Goal: Task Accomplishment & Management: Use online tool/utility

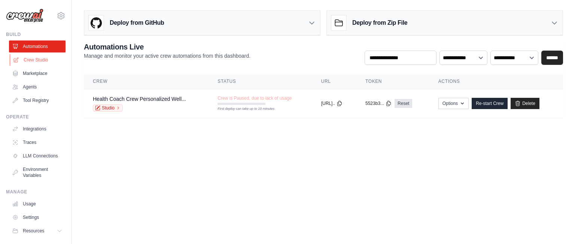
click at [42, 58] on link "Crew Studio" at bounding box center [38, 60] width 57 height 12
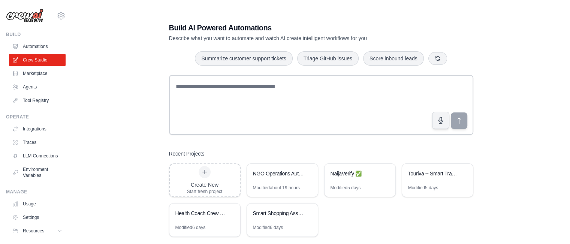
click at [116, 114] on div "Build AI Powered Automations Describe what you want to automate and watch AI cr…" at bounding box center [321, 129] width 474 height 244
click at [108, 68] on div "Build AI Powered Automations Describe what you want to automate and watch AI cr…" at bounding box center [321, 129] width 474 height 244
click at [342, 174] on div "NaijaVerify ✅" at bounding box center [355, 173] width 51 height 7
click at [343, 174] on div "NaijaVerify ✅" at bounding box center [355, 173] width 51 height 7
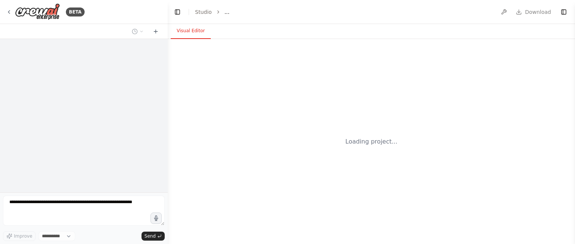
select select "****"
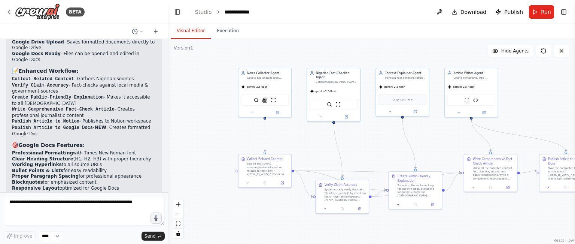
scroll to position [3353, 0]
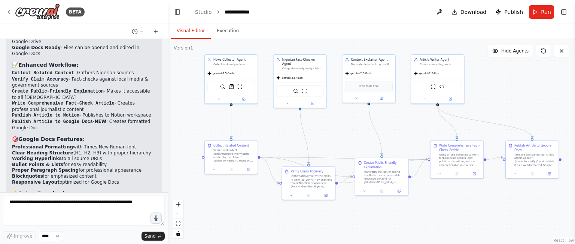
drag, startPoint x: 311, startPoint y: 161, endPoint x: 266, endPoint y: 115, distance: 64.4
click at [266, 115] on div ".deletable-edge-delete-btn { width: 20px; height: 20px; border: 0px solid #ffff…" at bounding box center [371, 141] width 407 height 205
drag, startPoint x: 534, startPoint y: 155, endPoint x: 556, endPoint y: 160, distance: 22.6
click at [556, 160] on div "Take the completed fact-check article about "{claim_to_verify}" and publish it …" at bounding box center [536, 159] width 42 height 14
click at [554, 133] on icon at bounding box center [553, 133] width 4 height 4
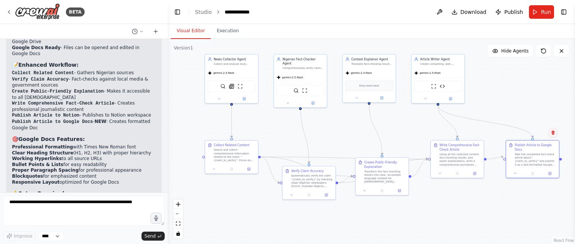
click at [554, 131] on icon at bounding box center [553, 132] width 3 height 4
click at [535, 133] on button "Confirm" at bounding box center [532, 132] width 27 height 9
click at [538, 11] on button "Run" at bounding box center [541, 11] width 25 height 13
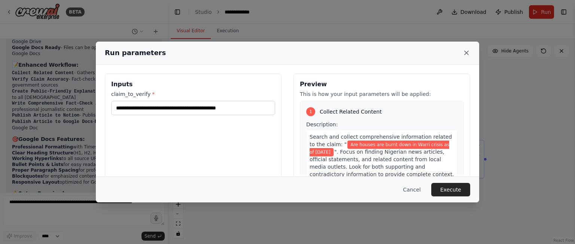
click at [467, 53] on icon at bounding box center [467, 53] width 4 height 4
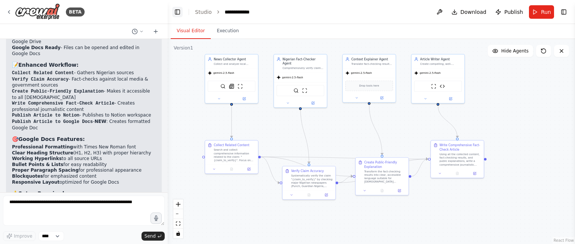
click at [177, 12] on button "Toggle Left Sidebar" at bounding box center [177, 12] width 10 height 10
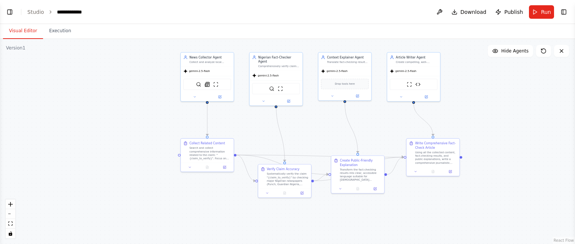
drag, startPoint x: 237, startPoint y: 85, endPoint x: 381, endPoint y: 83, distance: 143.5
click at [381, 83] on div ".deletable-edge-delete-btn { width: 20px; height: 20px; border: 0px solid #ffff…" at bounding box center [287, 141] width 575 height 205
click at [220, 96] on icon at bounding box center [220, 95] width 2 height 2
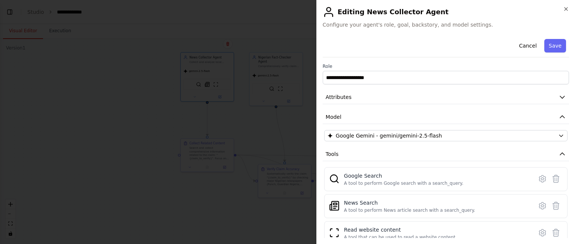
scroll to position [52, 0]
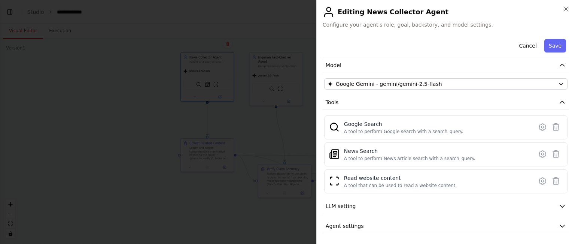
click at [163, 121] on div at bounding box center [287, 122] width 575 height 244
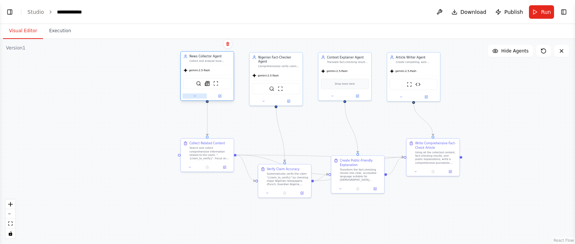
click at [196, 97] on button at bounding box center [195, 95] width 24 height 5
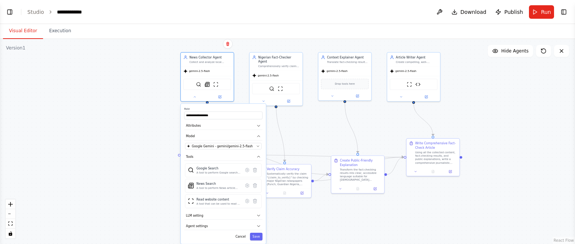
click at [161, 129] on div ".deletable-edge-delete-btn { width: 20px; height: 20px; border: 0px solid #ffff…" at bounding box center [287, 141] width 575 height 205
click at [167, 114] on div ".deletable-edge-delete-btn { width: 20px; height: 20px; border: 0px solid #ffff…" at bounding box center [287, 141] width 575 height 205
click at [241, 235] on button "Cancel" at bounding box center [240, 237] width 15 height 8
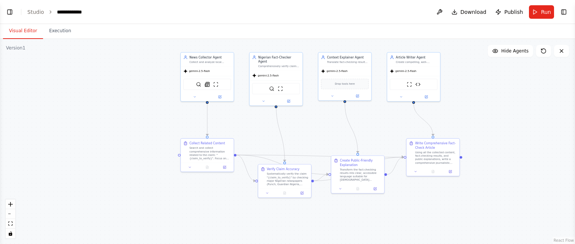
click at [537, 13] on button "Run" at bounding box center [541, 11] width 25 height 13
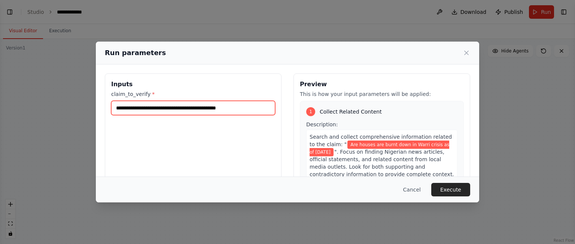
click at [240, 107] on input "**********" at bounding box center [193, 108] width 164 height 14
type input "**********"
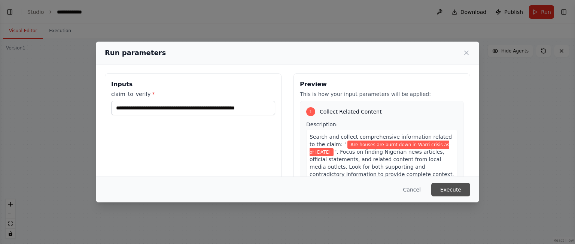
click at [458, 193] on button "Execute" at bounding box center [450, 189] width 39 height 13
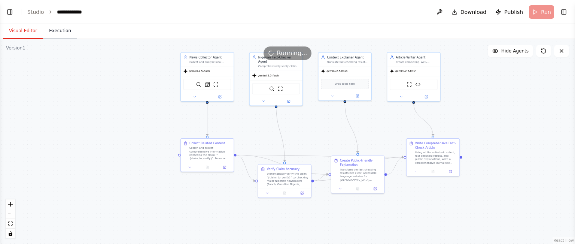
click at [51, 30] on button "Execution" at bounding box center [60, 31] width 34 height 16
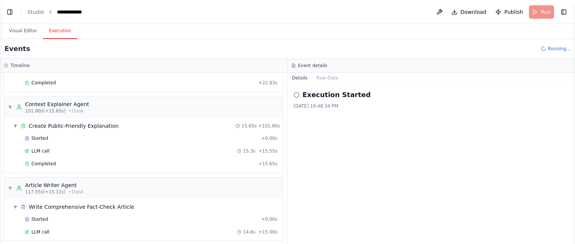
scroll to position [384, 0]
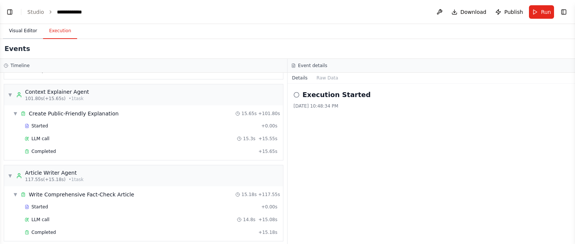
click at [15, 31] on button "Visual Editor" at bounding box center [23, 31] width 40 height 16
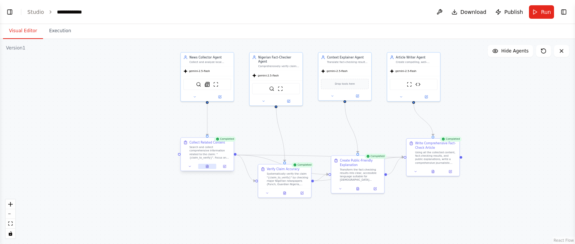
click at [206, 164] on button at bounding box center [207, 166] width 18 height 5
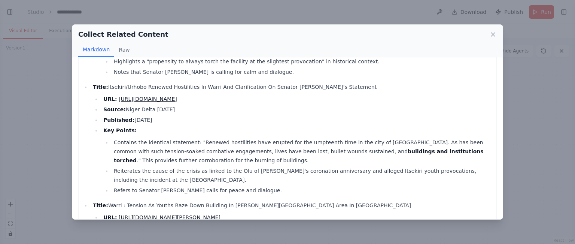
scroll to position [225, 0]
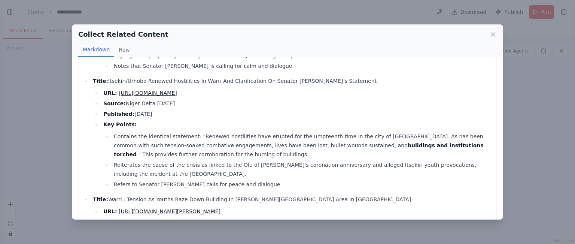
click at [177, 90] on link "https://www.nigerdeltatoday.com/itsekiri-urhobo-renewed-hostilities-in-warri-an…" at bounding box center [148, 93] width 58 height 6
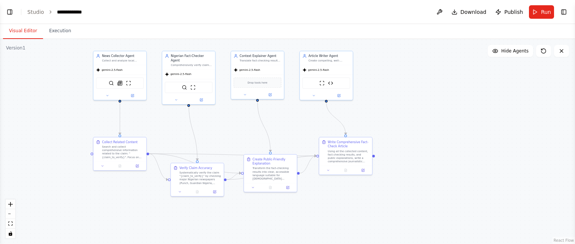
drag, startPoint x: 238, startPoint y: 187, endPoint x: 220, endPoint y: 130, distance: 59.8
click at [220, 130] on div ".deletable-edge-delete-btn { width: 20px; height: 20px; border: 0px solid #ffff…" at bounding box center [287, 141] width 575 height 205
click at [539, 11] on button "Run" at bounding box center [541, 11] width 25 height 13
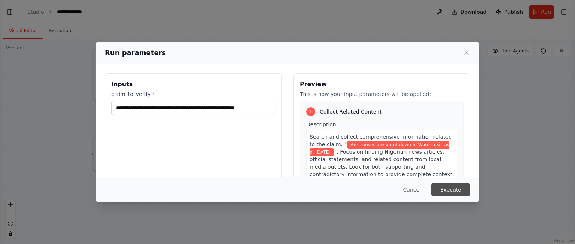
click at [442, 188] on button "Execute" at bounding box center [450, 189] width 39 height 13
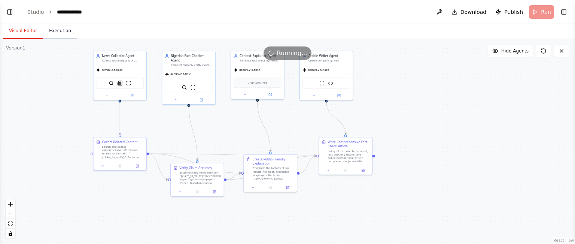
click at [51, 33] on button "Execution" at bounding box center [60, 31] width 34 height 16
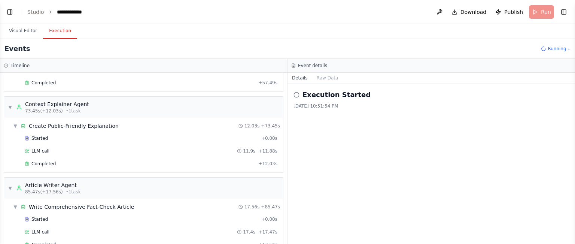
scroll to position [384, 0]
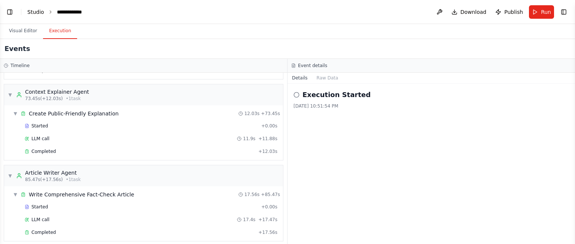
click at [35, 14] on link "Studio" at bounding box center [35, 12] width 17 height 6
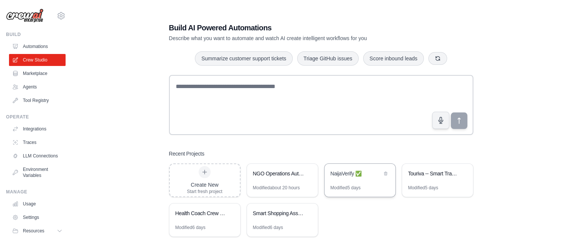
click at [336, 187] on div "Modified 5 days" at bounding box center [345, 188] width 30 height 6
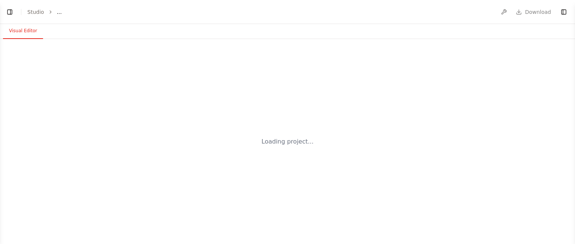
select select "****"
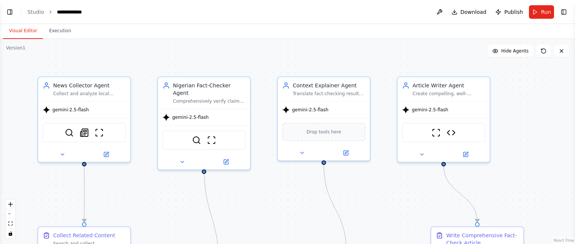
scroll to position [3353, 0]
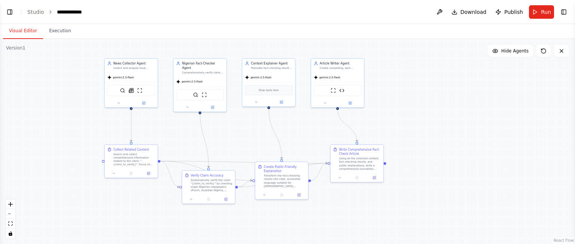
drag, startPoint x: 136, startPoint y: 128, endPoint x: 162, endPoint y: 114, distance: 29.2
click at [162, 114] on div ".deletable-edge-delete-btn { width: 20px; height: 20px; border: 0px solid #ffff…" at bounding box center [287, 141] width 575 height 205
click at [57, 29] on button "Execution" at bounding box center [60, 31] width 34 height 16
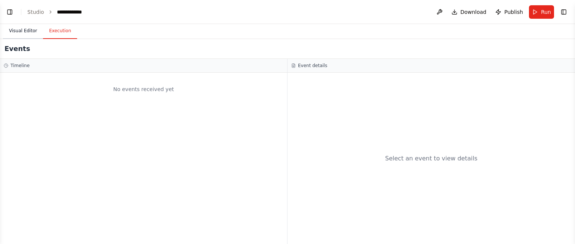
click at [21, 31] on button "Visual Editor" at bounding box center [23, 31] width 40 height 16
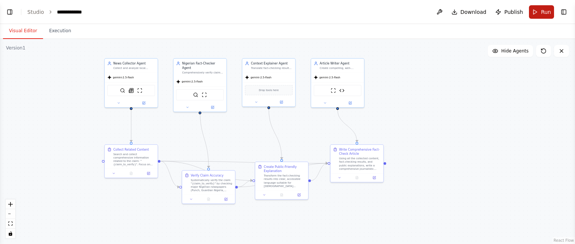
click at [542, 11] on span "Run" at bounding box center [546, 11] width 10 height 7
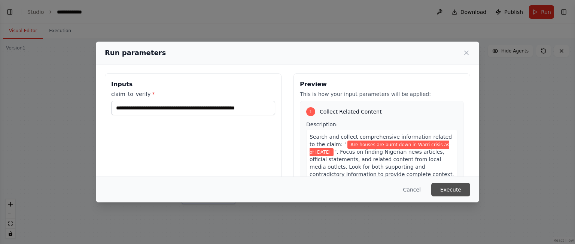
click at [448, 188] on button "Execute" at bounding box center [450, 189] width 39 height 13
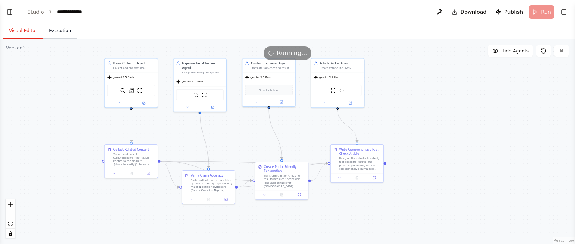
click at [49, 36] on button "Execution" at bounding box center [60, 31] width 34 height 16
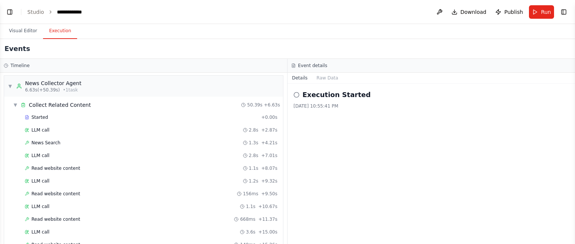
scroll to position [0, 0]
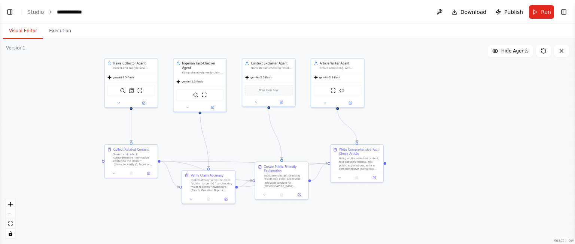
click at [27, 31] on button "Visual Editor" at bounding box center [23, 31] width 40 height 16
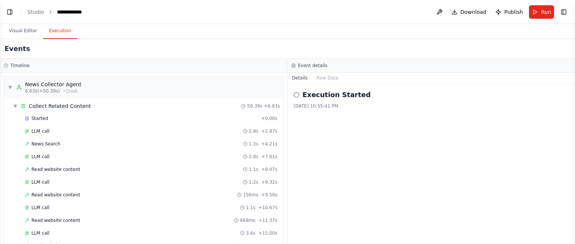
click at [58, 30] on button "Execution" at bounding box center [60, 31] width 34 height 16
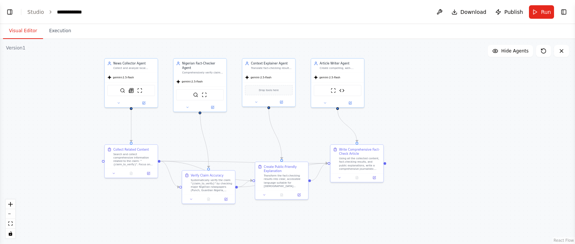
click at [29, 32] on button "Visual Editor" at bounding box center [23, 31] width 40 height 16
click at [538, 10] on button "Run" at bounding box center [541, 11] width 25 height 13
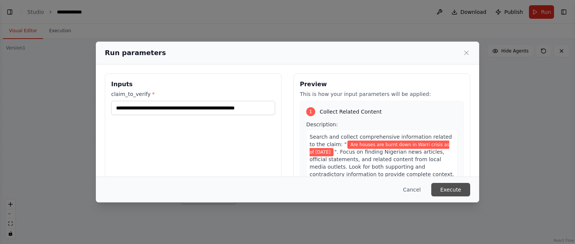
click at [459, 188] on button "Execute" at bounding box center [450, 189] width 39 height 13
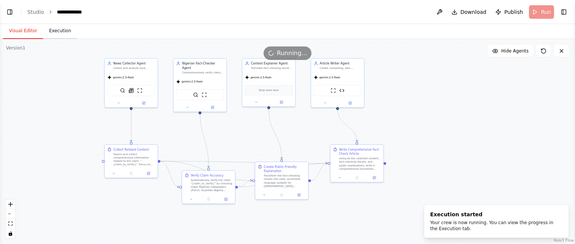
click at [57, 29] on button "Execution" at bounding box center [60, 31] width 34 height 16
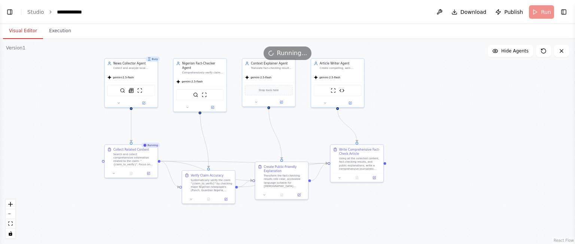
click at [22, 30] on button "Visual Editor" at bounding box center [23, 31] width 40 height 16
click at [112, 129] on div ".deletable-edge-delete-btn { width: 20px; height: 20px; border: 0px solid #ffff…" at bounding box center [287, 141] width 575 height 205
click at [31, 10] on link "Studio" at bounding box center [35, 12] width 17 height 6
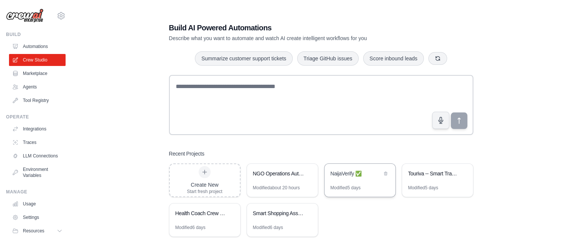
click at [339, 185] on div "Modified 5 days" at bounding box center [345, 188] width 30 height 6
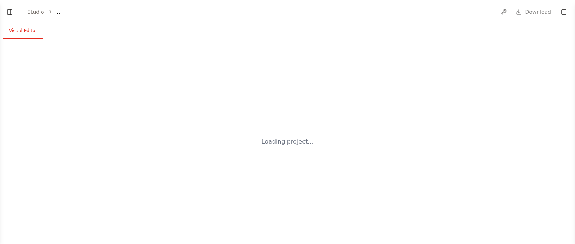
select select "****"
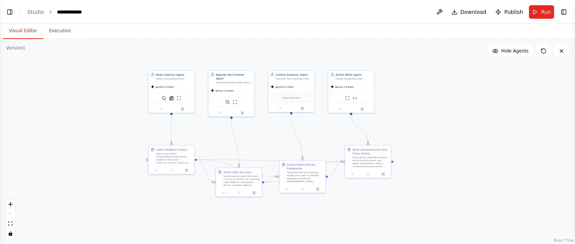
scroll to position [3353, 0]
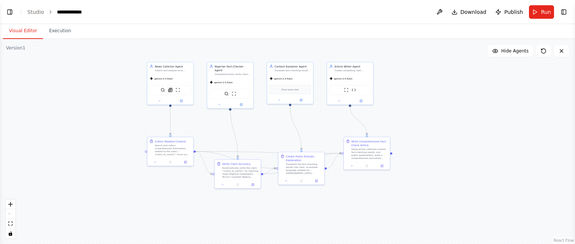
drag, startPoint x: 263, startPoint y: 75, endPoint x: 260, endPoint y: 50, distance: 25.6
click at [260, 50] on div ".deletable-edge-delete-btn { width: 20px; height: 20px; border: 0px solid #ffff…" at bounding box center [287, 141] width 575 height 205
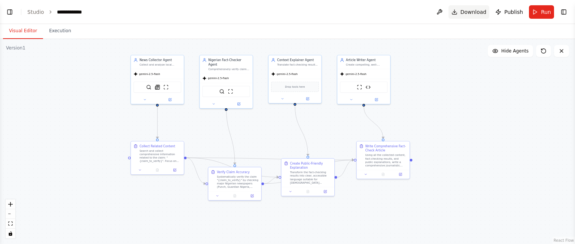
click at [466, 13] on span "Download" at bounding box center [474, 11] width 26 height 7
click at [113, 81] on div ".deletable-edge-delete-btn { width: 20px; height: 20px; border: 0px solid #ffff…" at bounding box center [287, 141] width 575 height 205
click at [31, 10] on link "Studio" at bounding box center [35, 12] width 17 height 6
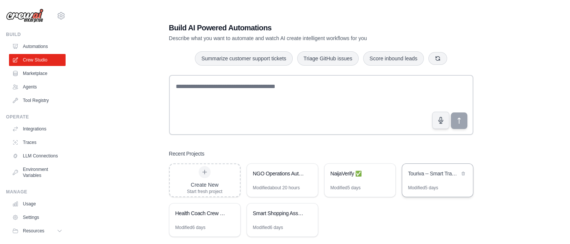
click at [413, 182] on div "Touriva -- Smart Travel Planner" at bounding box center [437, 174] width 71 height 21
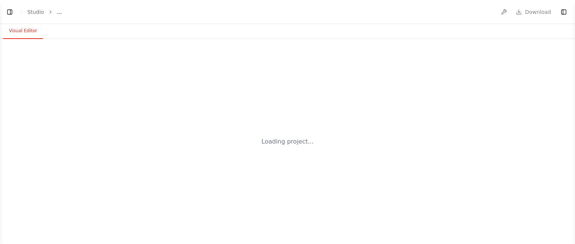
select select "****"
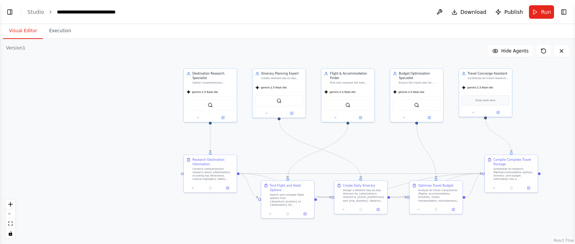
scroll to position [969, 0]
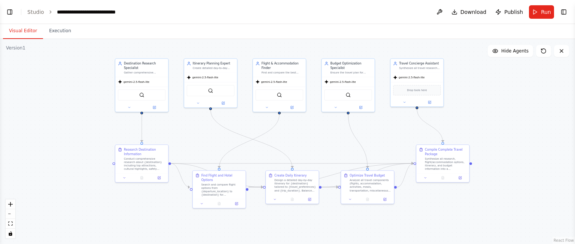
drag, startPoint x: 376, startPoint y: 60, endPoint x: 308, endPoint y: 49, distance: 69.3
click at [308, 49] on div ".deletable-edge-delete-btn { width: 20px; height: 20px; border: 0px solid #ffff…" at bounding box center [287, 141] width 575 height 205
click at [470, 11] on span "Download" at bounding box center [474, 11] width 26 height 7
click at [38, 10] on link "Studio" at bounding box center [35, 12] width 17 height 6
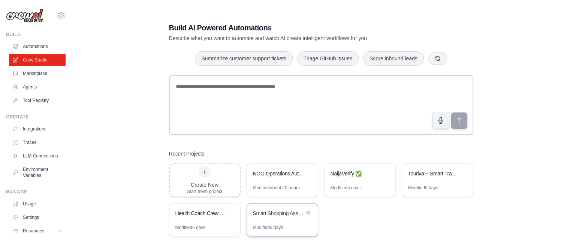
click at [271, 218] on div "Smart Shopping Assistant" at bounding box center [282, 213] width 71 height 21
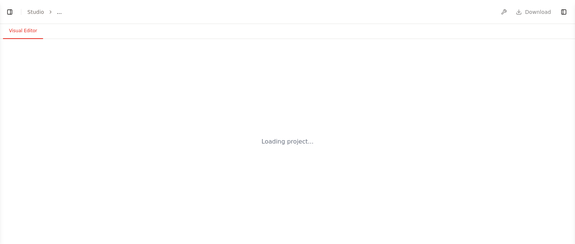
select select "****"
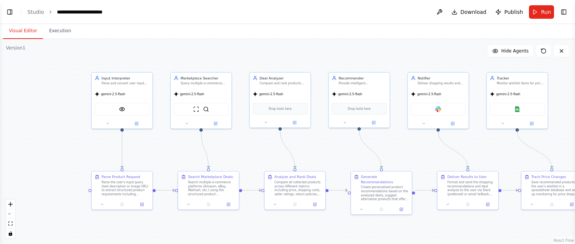
scroll to position [2813, 0]
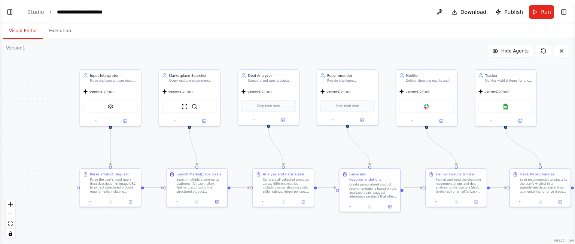
drag, startPoint x: 312, startPoint y: 63, endPoint x: 264, endPoint y: 58, distance: 48.5
click at [264, 58] on div ".deletable-edge-delete-btn { width: 20px; height: 20px; border: 0px solid #ffff…" at bounding box center [287, 141] width 575 height 205
click at [439, 94] on div "gemini-2.5-flash" at bounding box center [426, 90] width 61 height 11
click at [454, 61] on button at bounding box center [451, 61] width 10 height 10
click at [422, 61] on button "Confirm" at bounding box center [430, 61] width 27 height 9
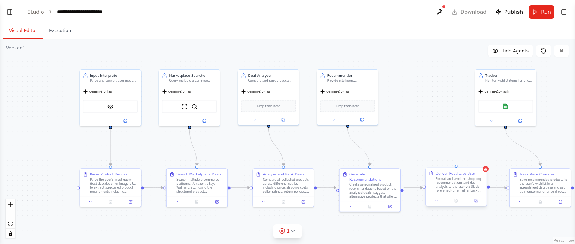
click at [476, 181] on div "Format and send the shopping recommendations and deal analysis to the user via …" at bounding box center [460, 185] width 48 height 16
click at [480, 160] on icon at bounding box center [480, 161] width 3 height 4
click at [457, 161] on button "Confirm" at bounding box center [459, 160] width 27 height 9
click at [497, 84] on div "Tracker Monitor wishlist items for price drops and availability changes, mainta…" at bounding box center [506, 77] width 61 height 16
click at [530, 60] on icon at bounding box center [530, 61] width 3 height 4
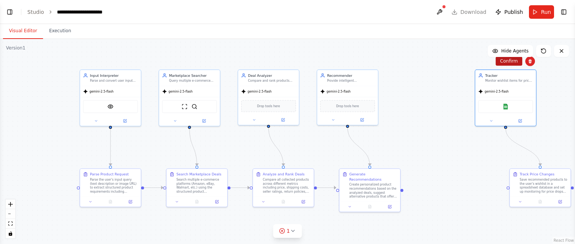
click at [510, 65] on button "Confirm" at bounding box center [509, 61] width 27 height 9
click at [527, 179] on div "Save recommended products to the user's wishlist in a spreadsheet database and …" at bounding box center [544, 185] width 48 height 16
click at [566, 160] on icon at bounding box center [564, 161] width 3 height 4
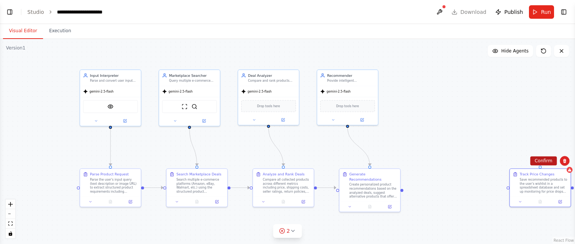
click at [547, 160] on button "Confirm" at bounding box center [543, 160] width 27 height 9
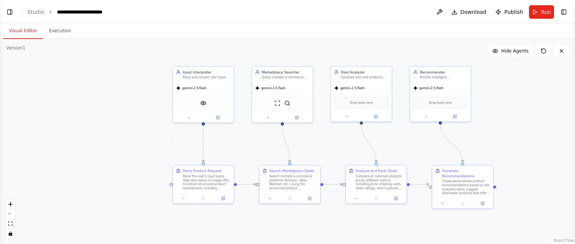
drag, startPoint x: 225, startPoint y: 86, endPoint x: 318, endPoint y: 82, distance: 92.9
click at [318, 82] on div ".deletable-edge-delete-btn { width: 20px; height: 20px; border: 0px solid #ffff…" at bounding box center [287, 141] width 575 height 205
click at [424, 212] on div ".deletable-edge-delete-btn { width: 20px; height: 20px; border: 0px solid #ffff…" at bounding box center [287, 141] width 575 height 205
click at [128, 85] on div ".deletable-edge-delete-btn { width: 20px; height: 20px; border: 0px solid #ffff…" at bounding box center [287, 141] width 575 height 205
click at [475, 16] on button "Download" at bounding box center [469, 11] width 41 height 13
